Goal: Check status: Check status

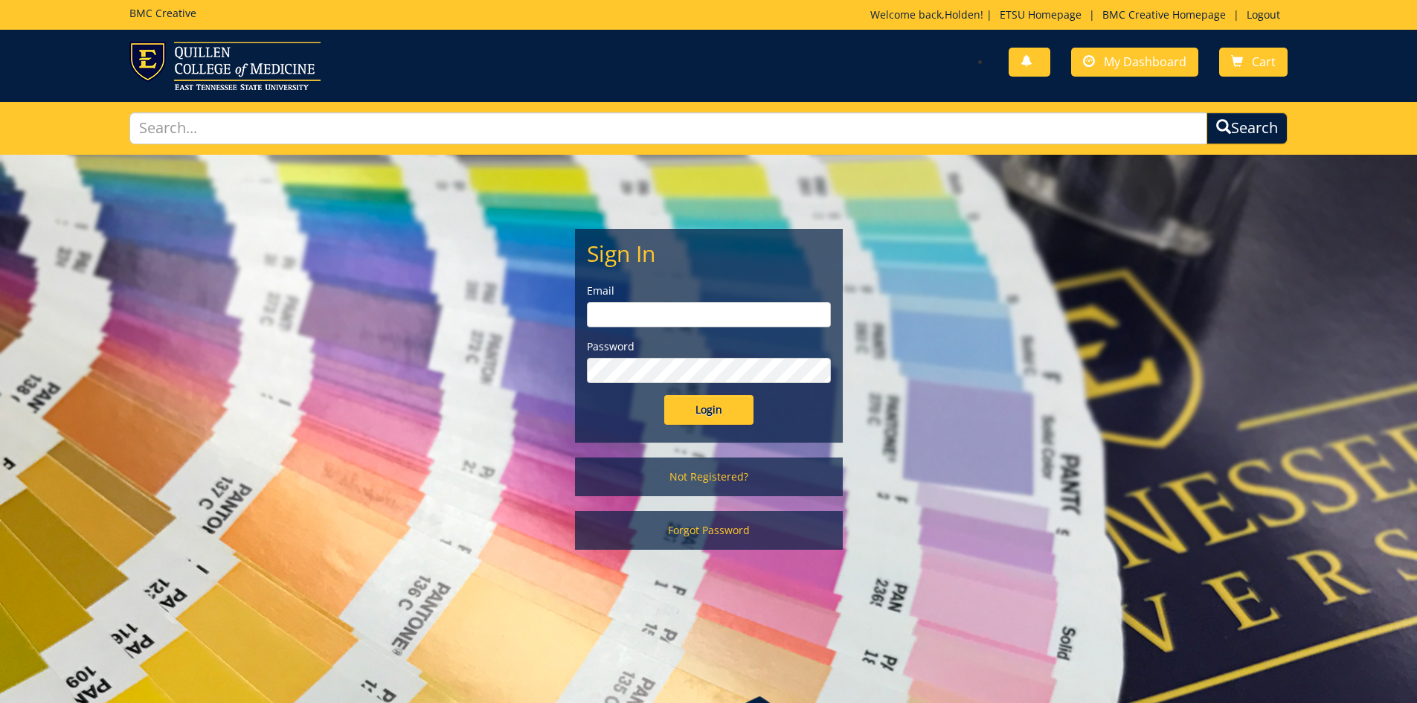
type input "[EMAIL_ADDRESS][DOMAIN_NAME]"
click at [707, 408] on input "Login" at bounding box center [708, 410] width 89 height 30
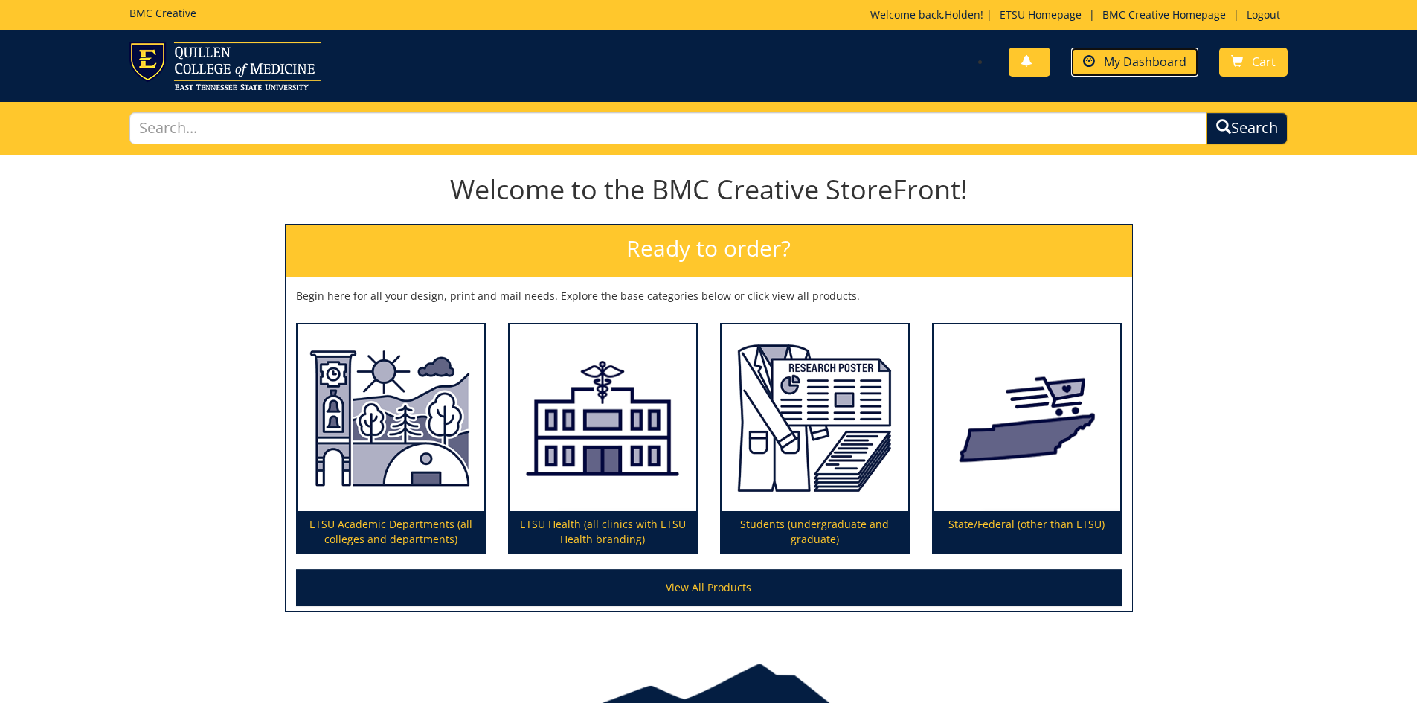
click at [1134, 57] on span "My Dashboard" at bounding box center [1145, 62] width 83 height 16
click at [1094, 65] on span at bounding box center [1089, 62] width 12 height 12
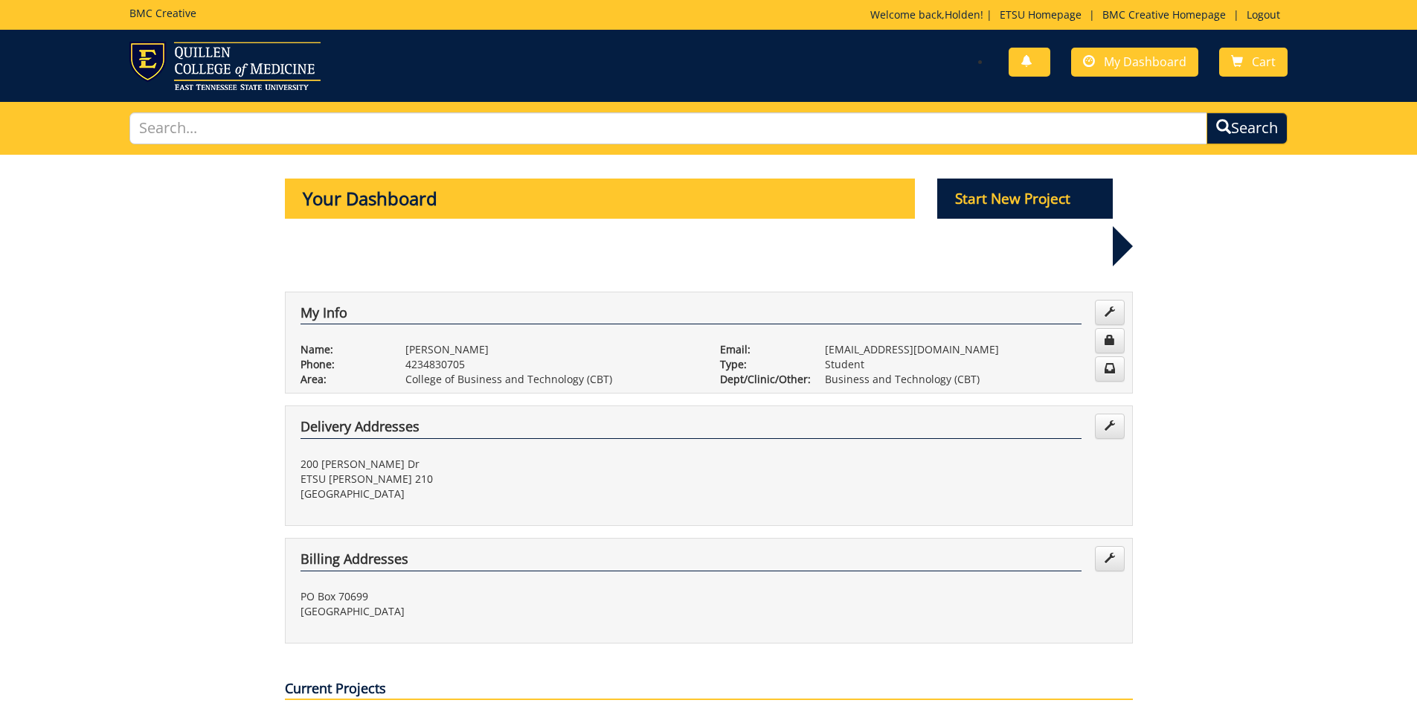
scroll to position [446, 0]
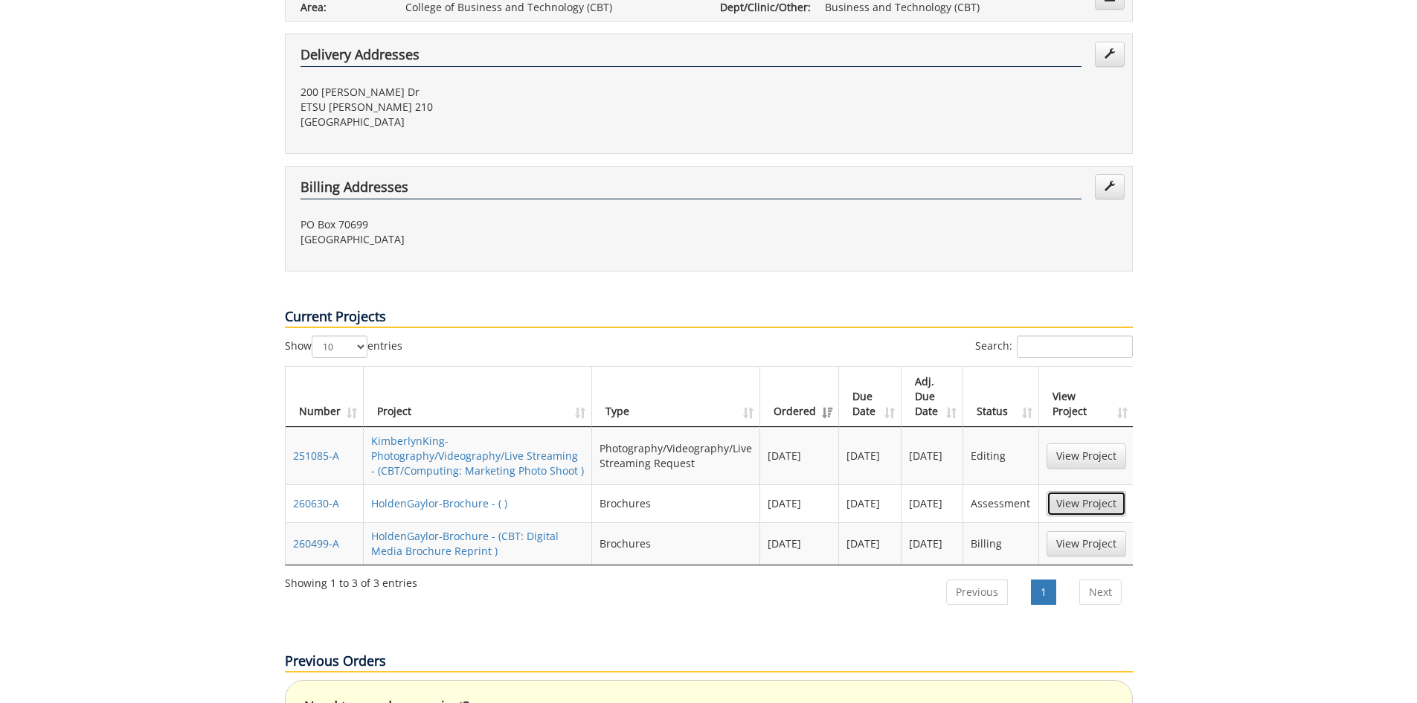
click at [1099, 491] on link "View Project" at bounding box center [1086, 503] width 80 height 25
click at [1089, 531] on link "View Project" at bounding box center [1086, 543] width 80 height 25
click at [1096, 443] on link "View Project" at bounding box center [1086, 455] width 80 height 25
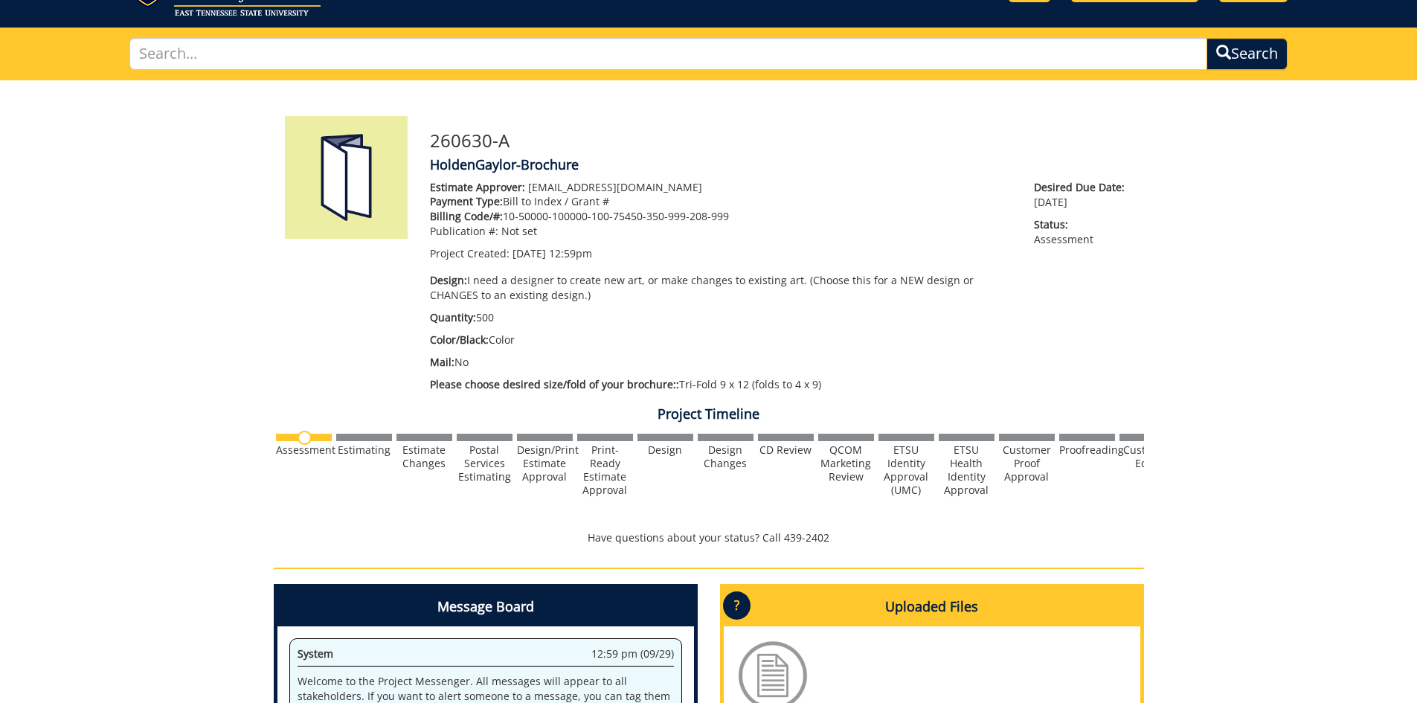
scroll to position [120, 0]
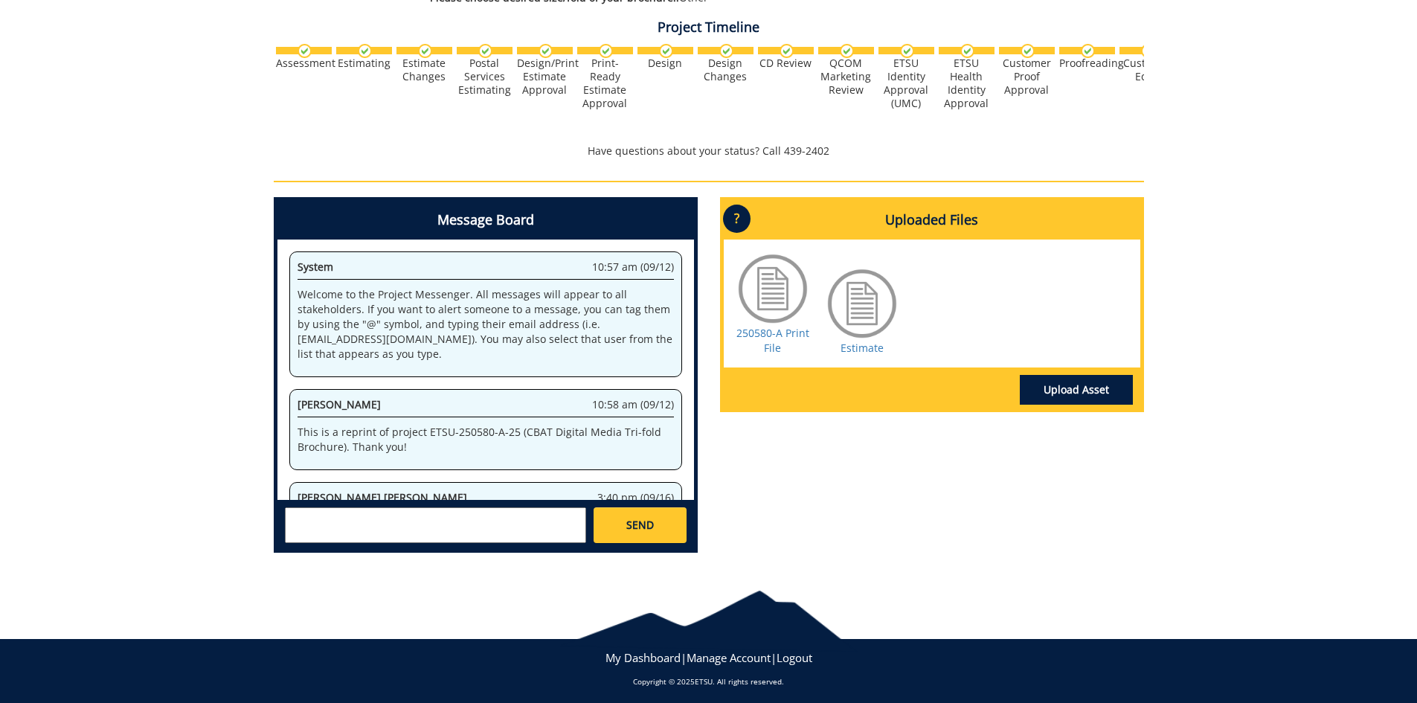
scroll to position [153, 0]
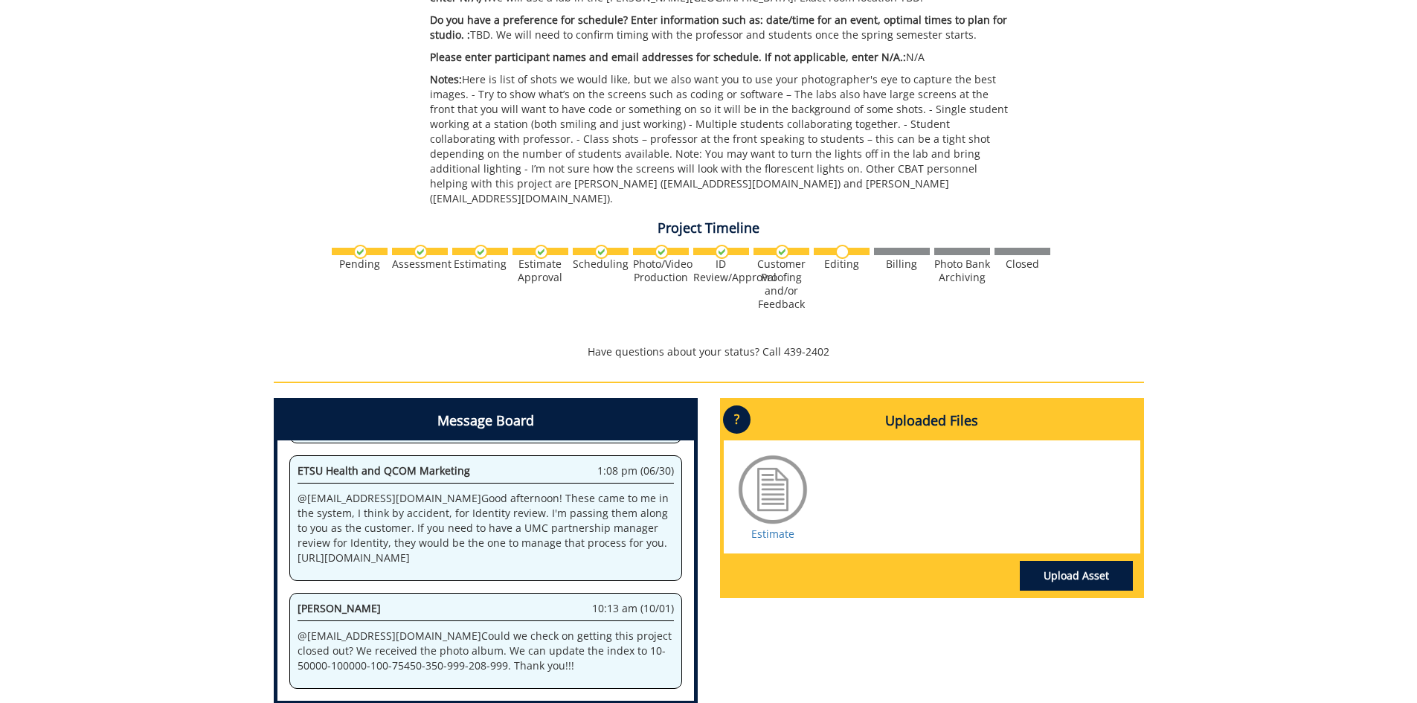
scroll to position [712, 0]
